Goal: Task Accomplishment & Management: Use online tool/utility

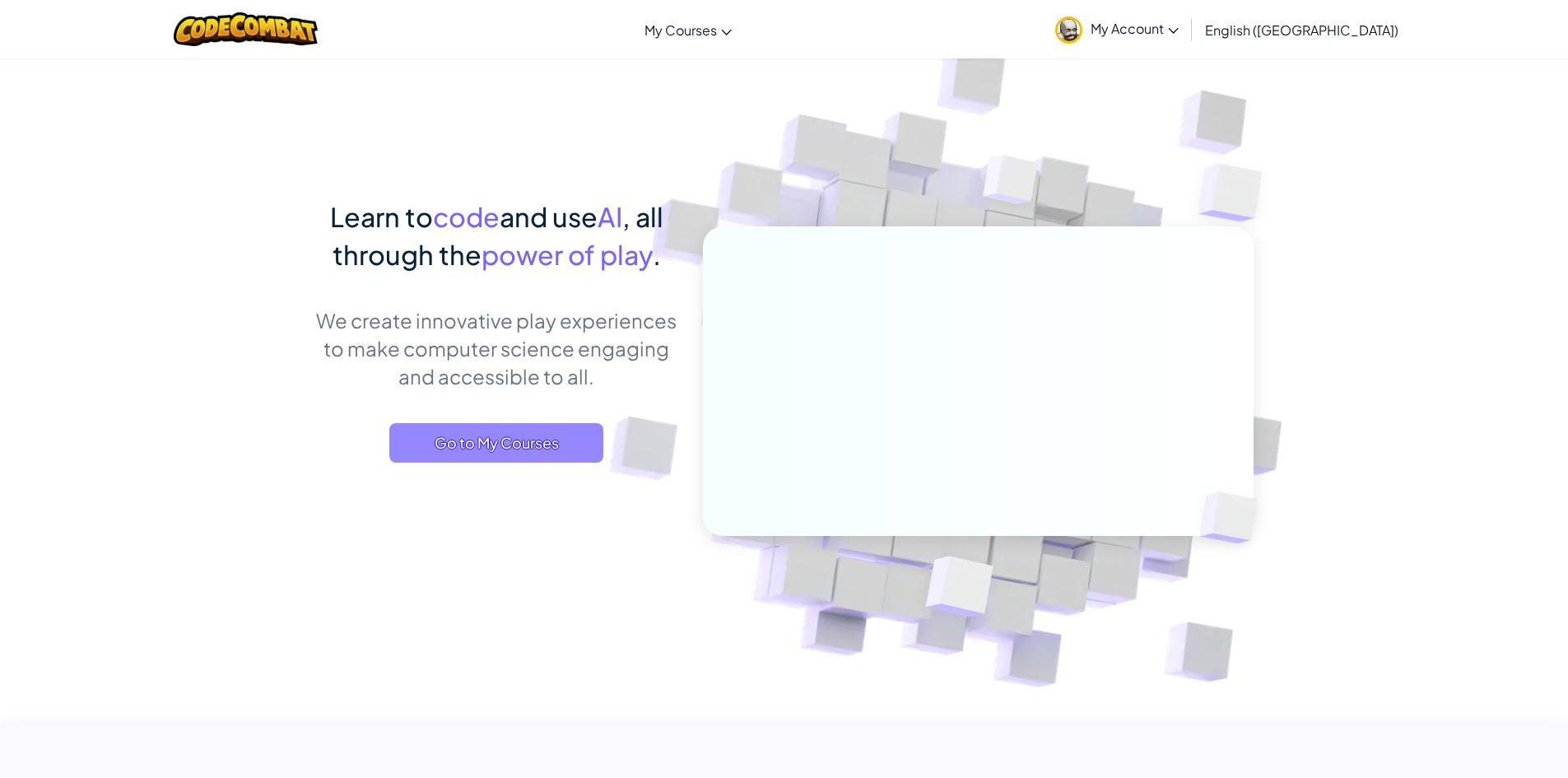
click at [552, 430] on span "Go to My Courses" at bounding box center [495, 443] width 214 height 39
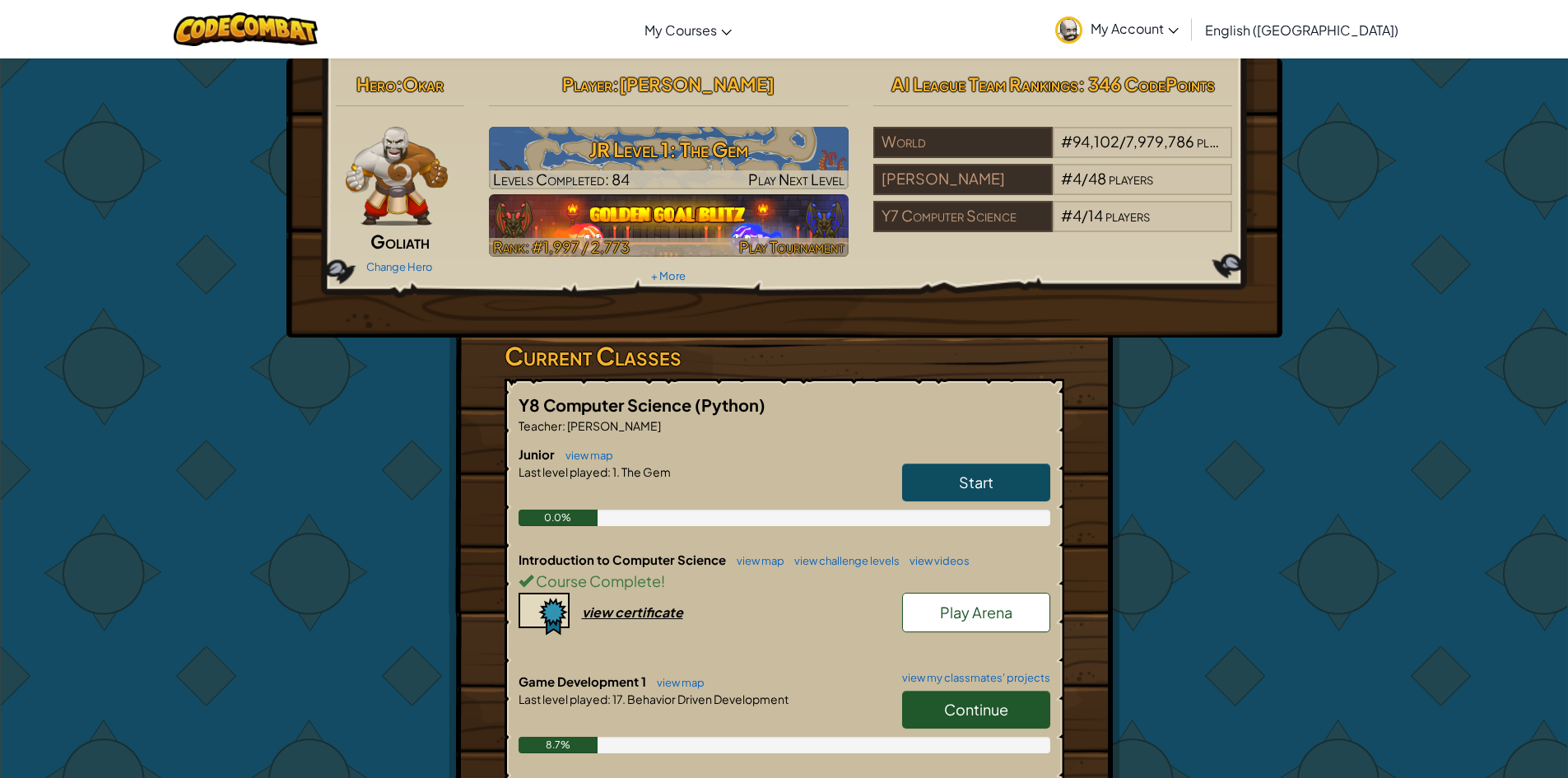
click at [666, 198] on img at bounding box center [668, 225] width 359 height 62
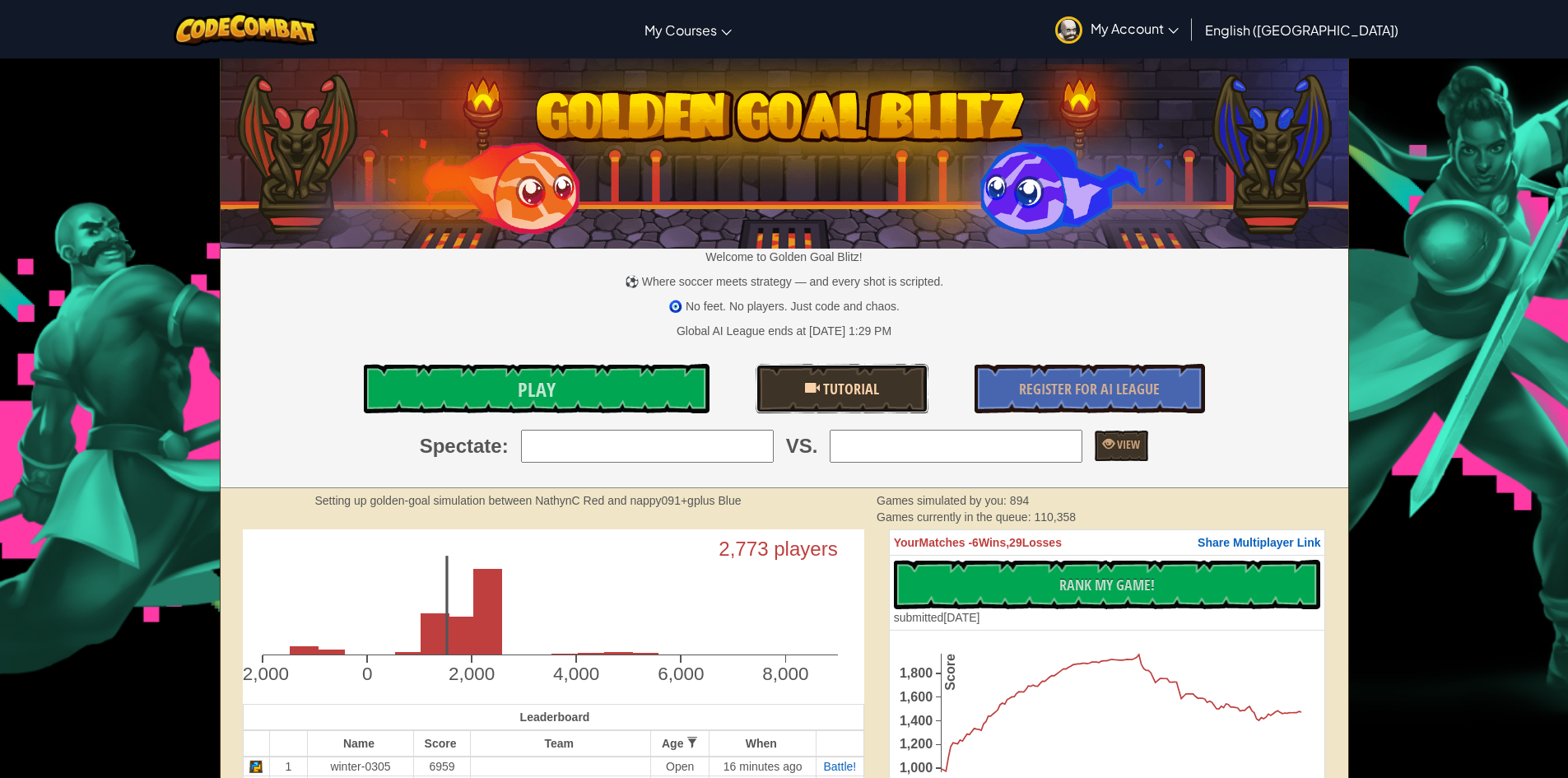
click at [782, 387] on link "Tutorial" at bounding box center [842, 389] width 172 height 50
click at [624, 394] on link "Play" at bounding box center [536, 389] width 346 height 50
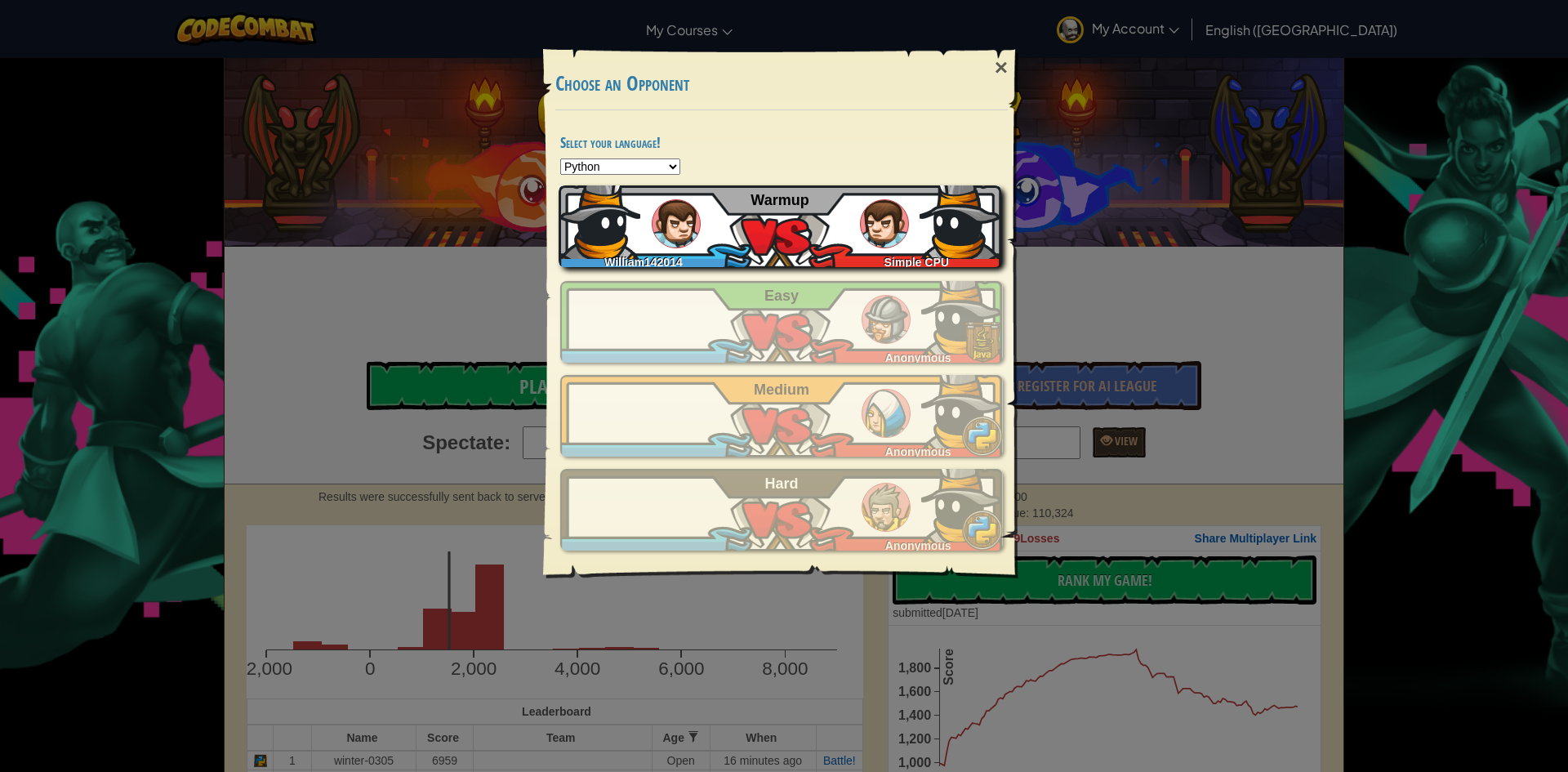
click at [809, 242] on div "William142014 Simple CPU Warmup" at bounding box center [780, 226] width 443 height 82
